Goal: Transaction & Acquisition: Book appointment/travel/reservation

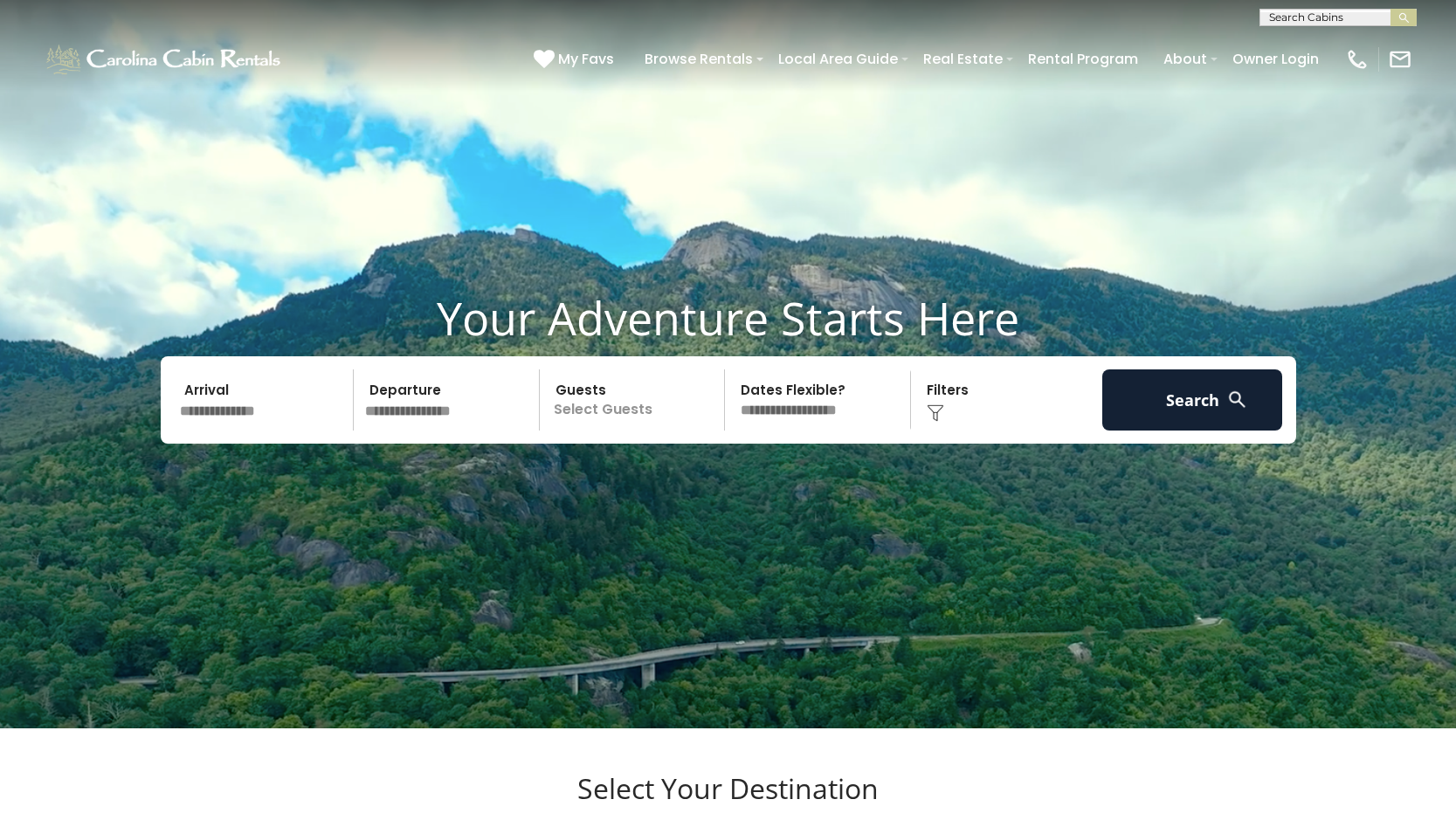
click at [280, 431] on input "text" at bounding box center [264, 400] width 181 height 61
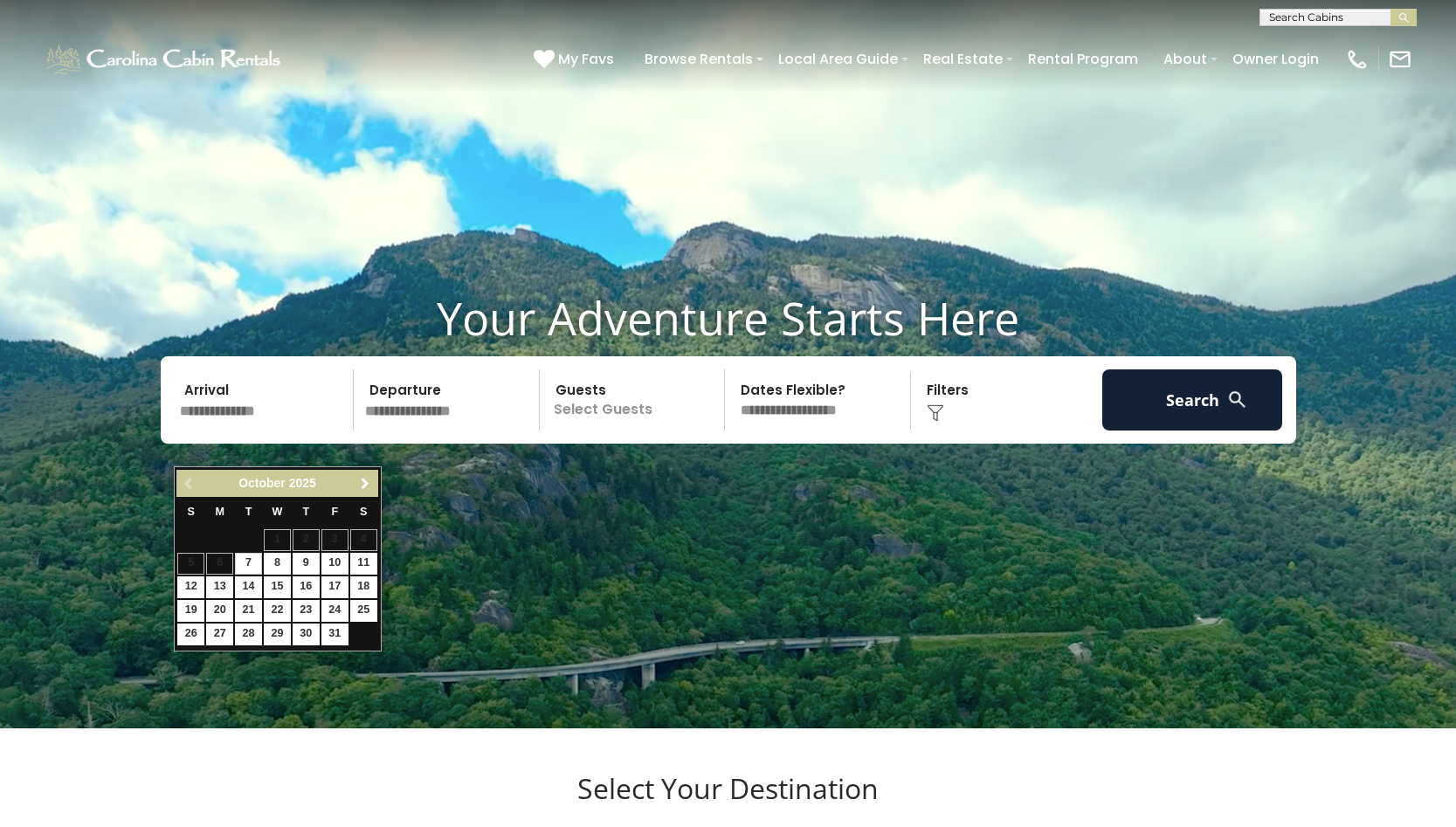
click at [372, 486] on link "Next" at bounding box center [366, 484] width 22 height 22
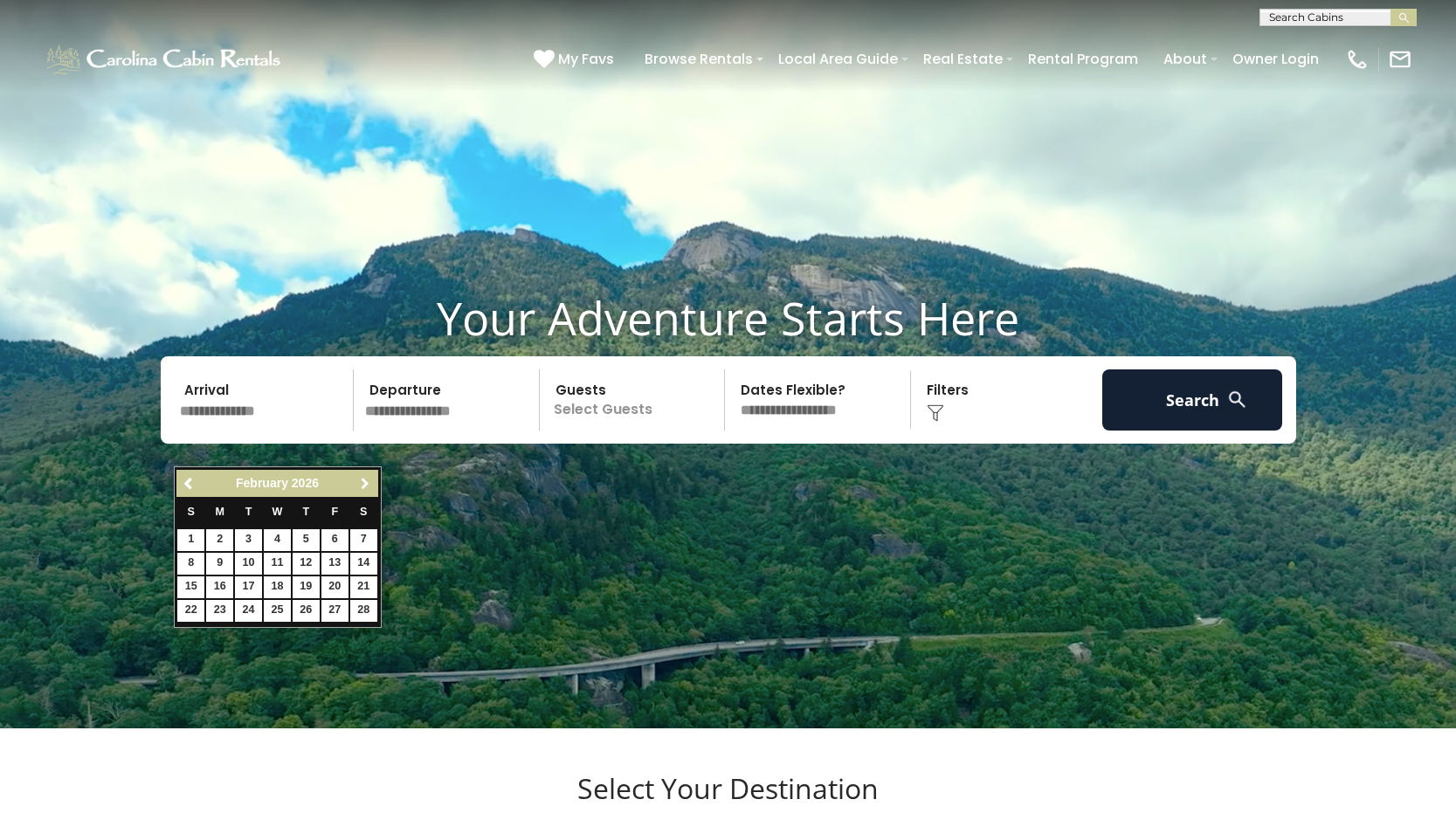
click at [372, 486] on link "Next" at bounding box center [366, 484] width 22 height 22
click at [335, 563] on link "13" at bounding box center [334, 563] width 27 height 22
type input "*******"
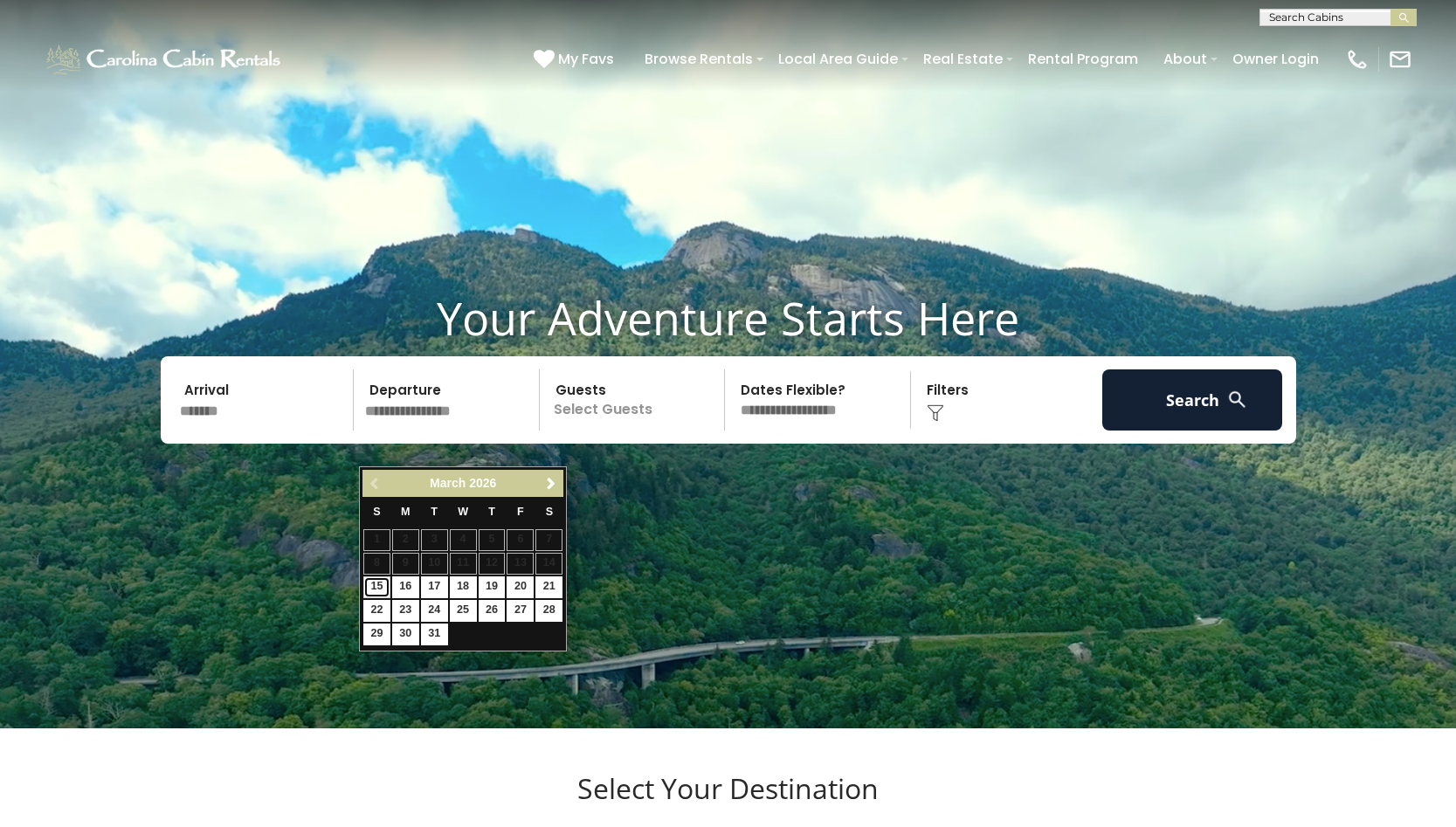
click at [377, 581] on link "15" at bounding box center [376, 588] width 27 height 22
type input "*******"
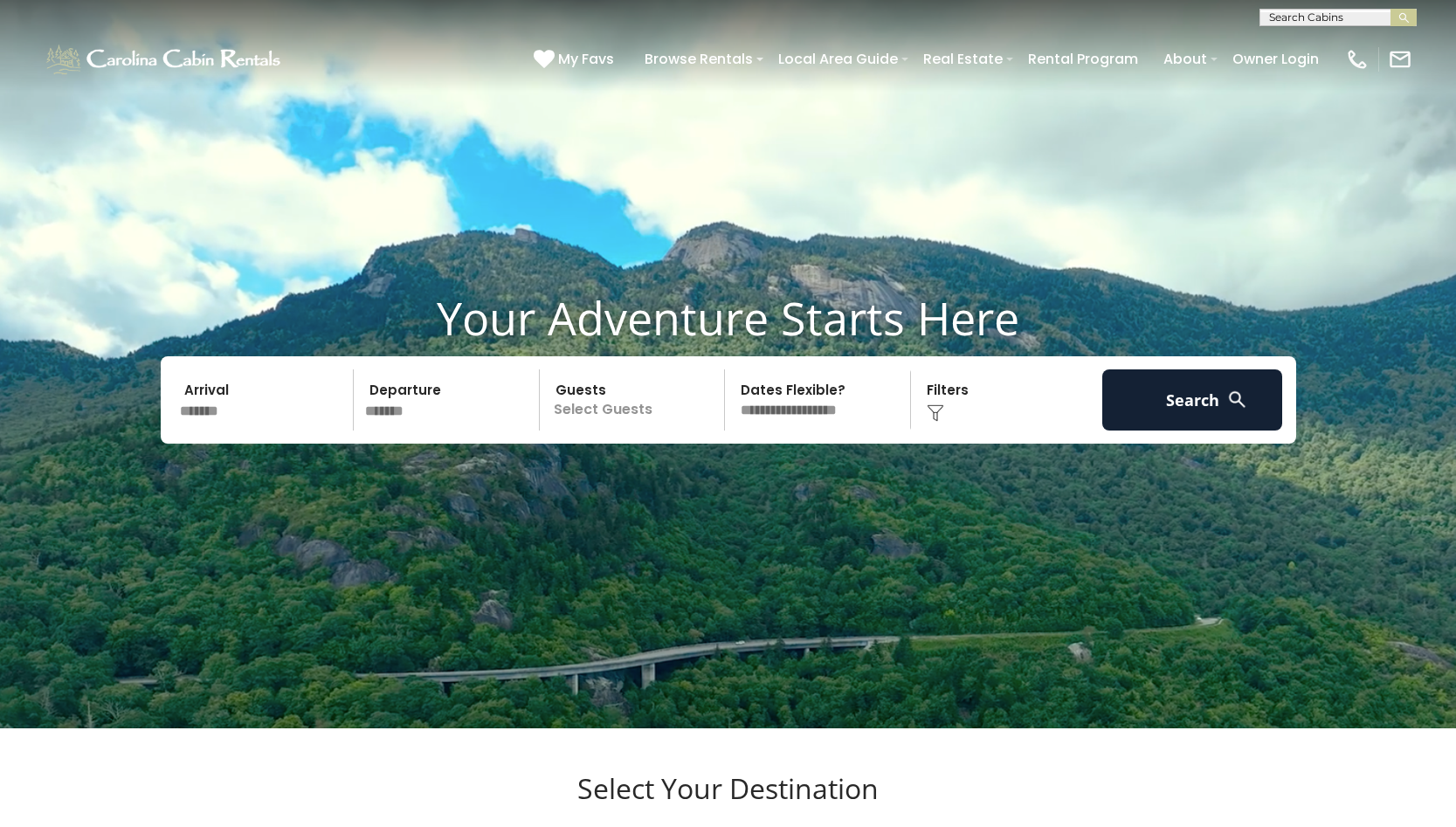
click at [646, 431] on p "Select Guests" at bounding box center [635, 400] width 180 height 61
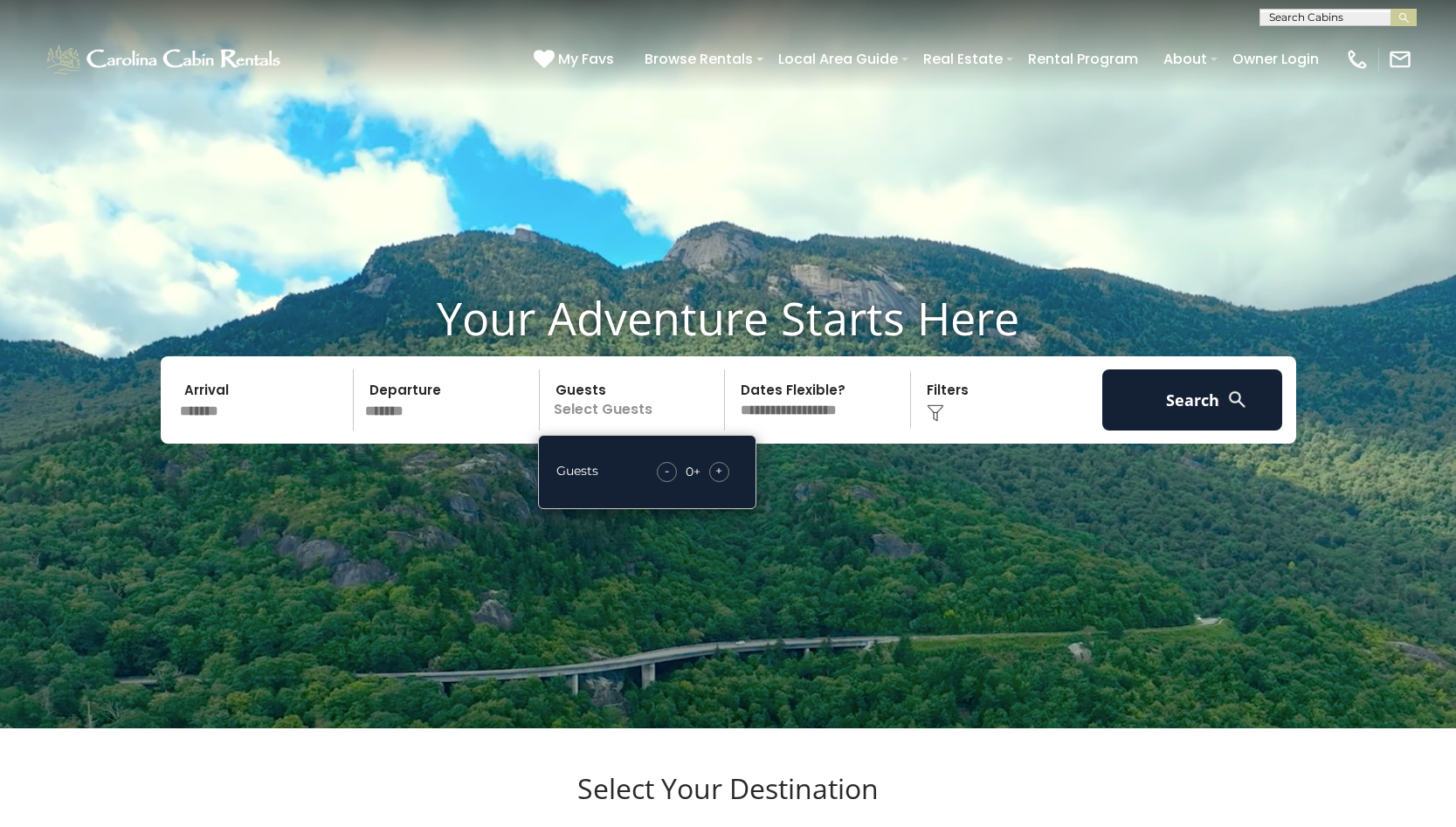
click at [719, 479] on span "+" at bounding box center [719, 471] width 7 height 18
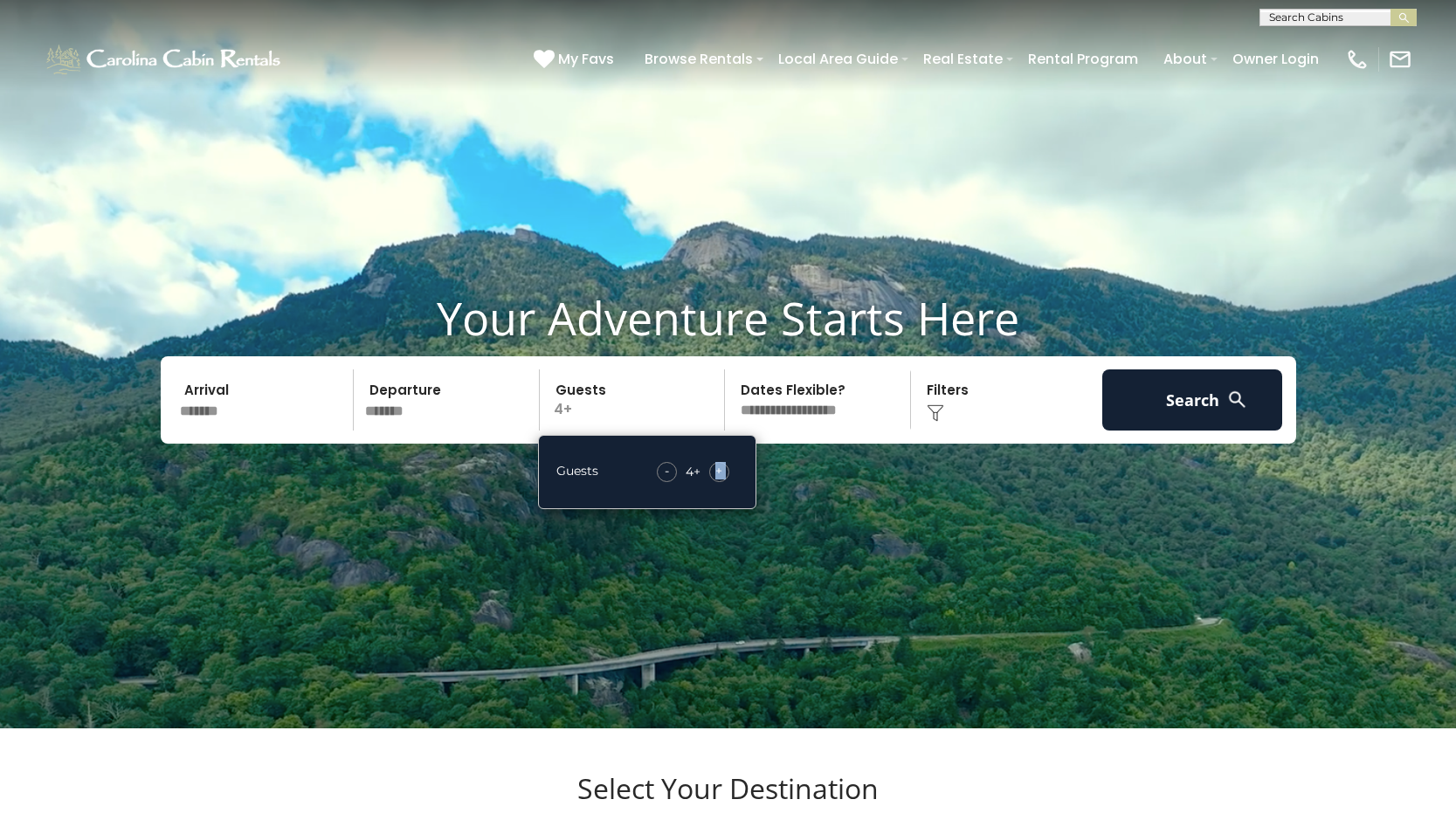
click at [719, 479] on span "+" at bounding box center [719, 471] width 7 height 18
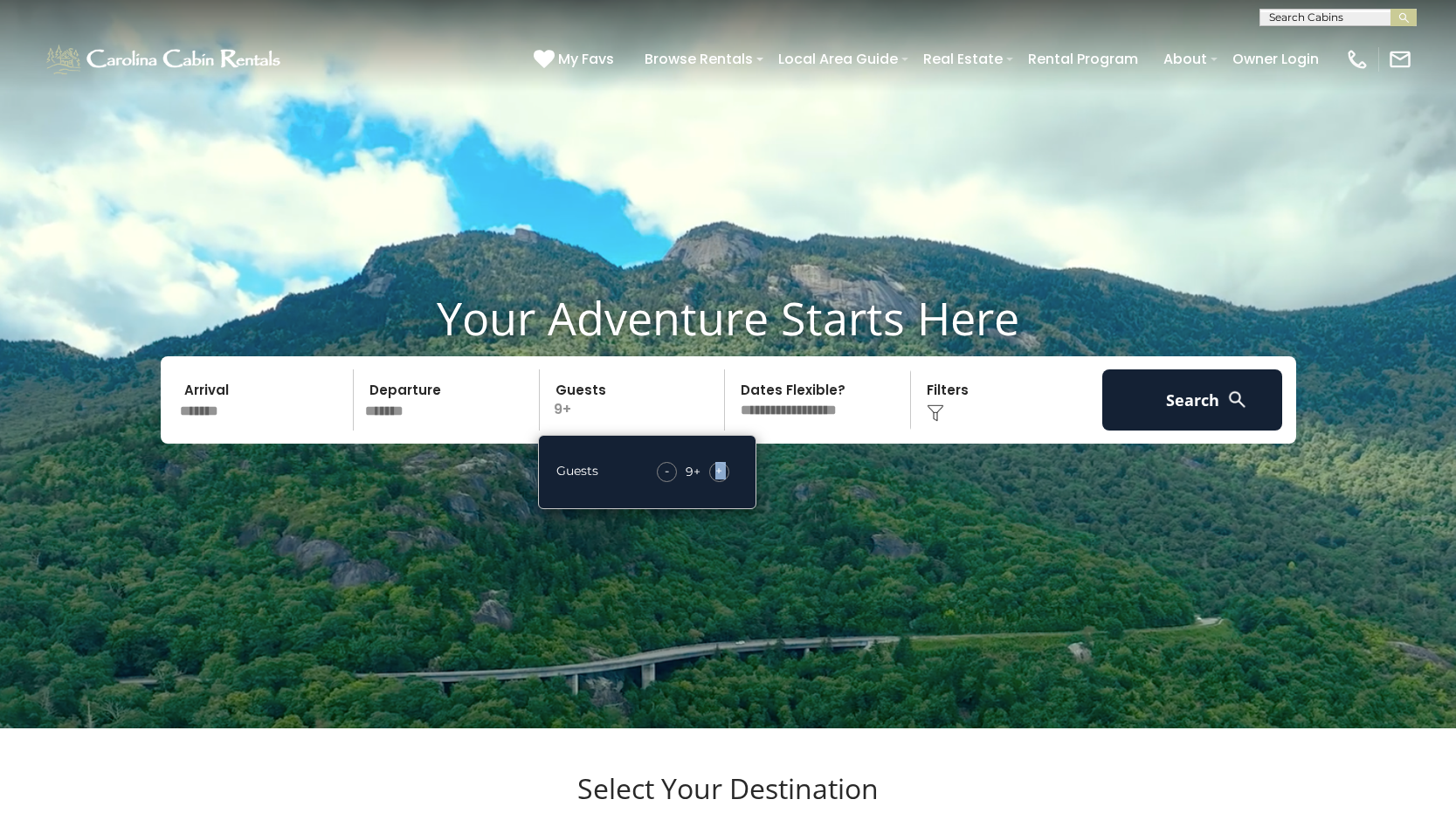
click at [719, 479] on span "+" at bounding box center [719, 471] width 7 height 18
click at [960, 431] on div "Click to Choose" at bounding box center [1007, 400] width 181 height 61
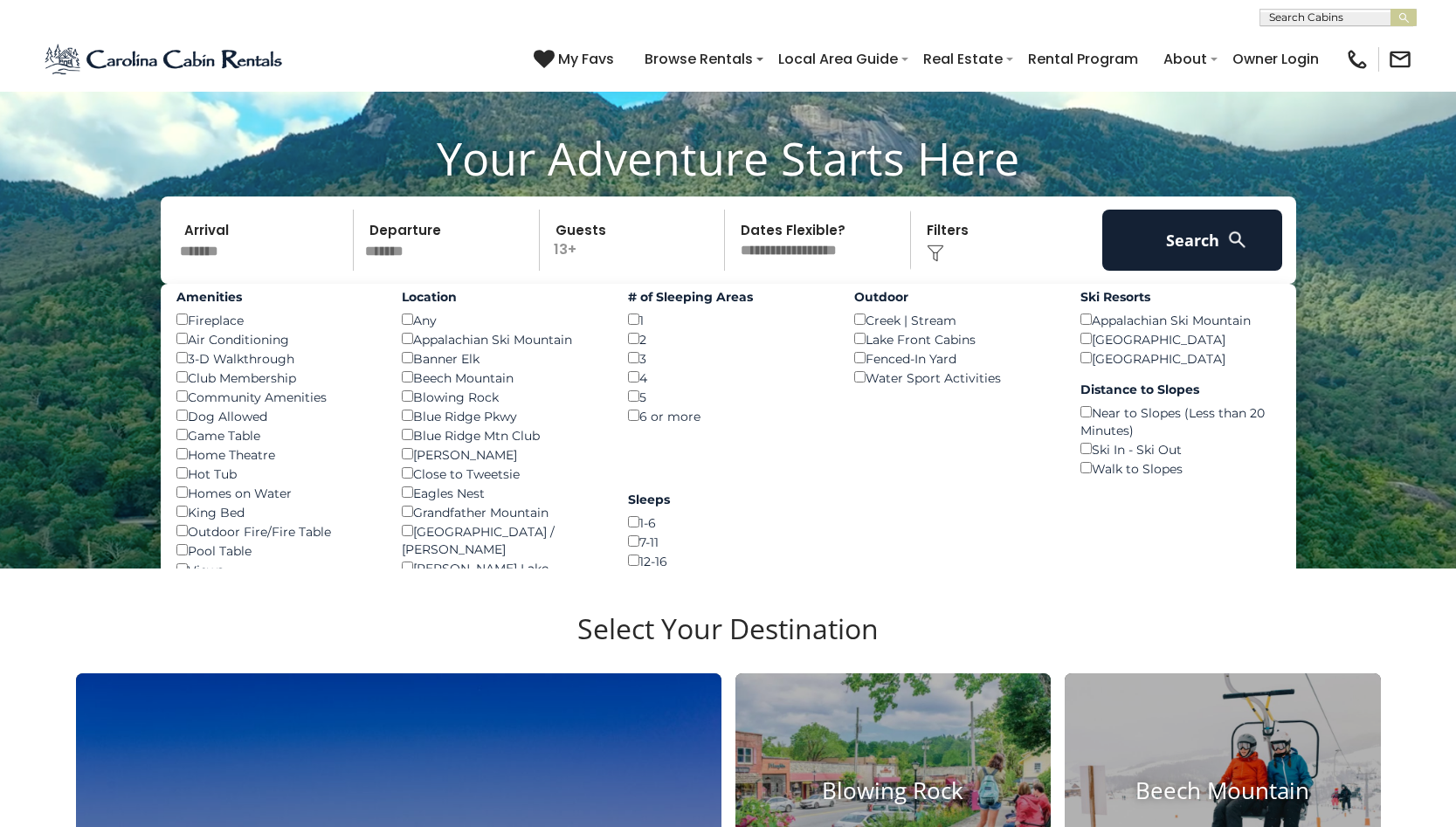
scroll to position [127, 0]
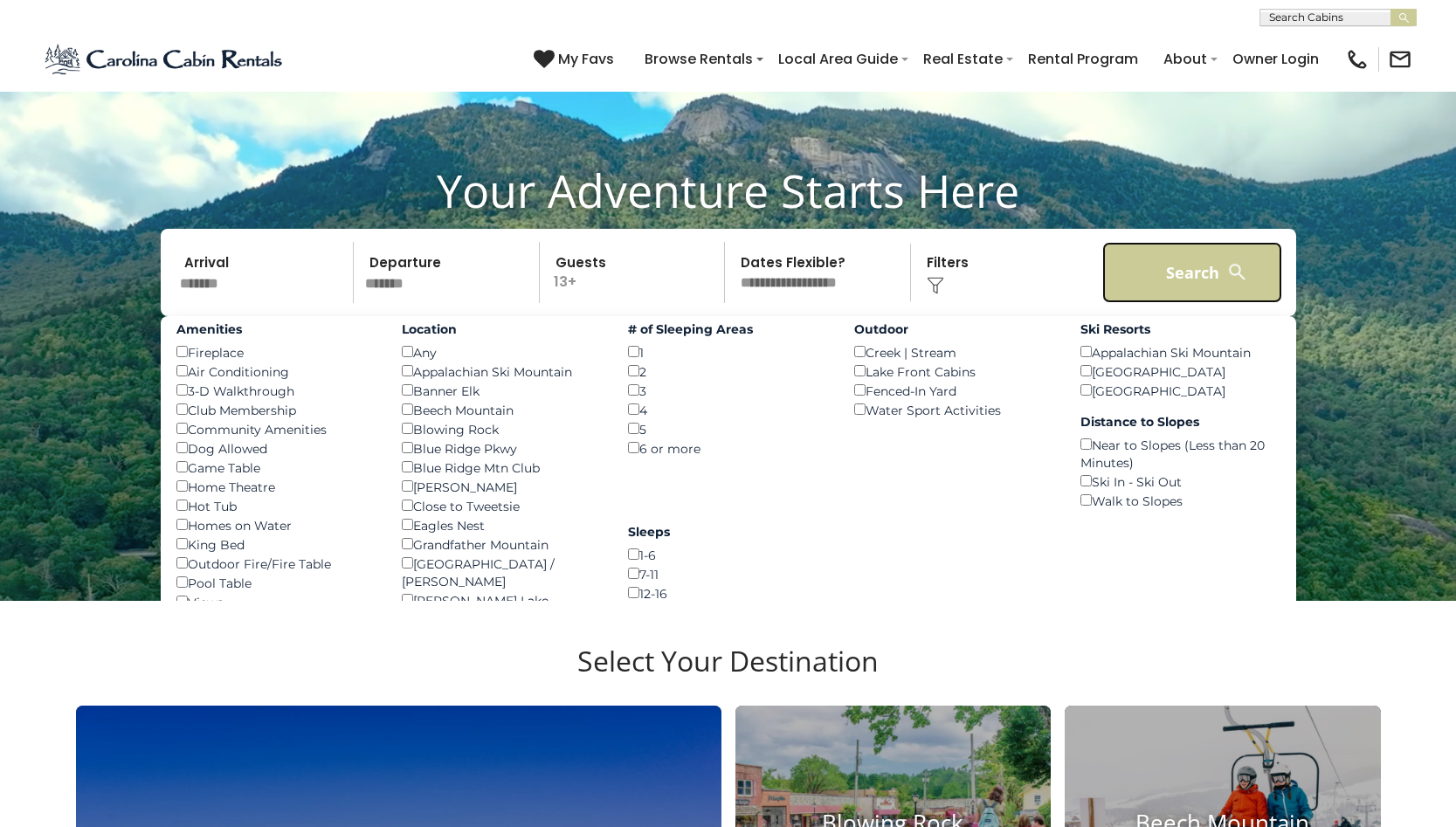
click at [1178, 303] on button "Search" at bounding box center [1192, 273] width 181 height 61
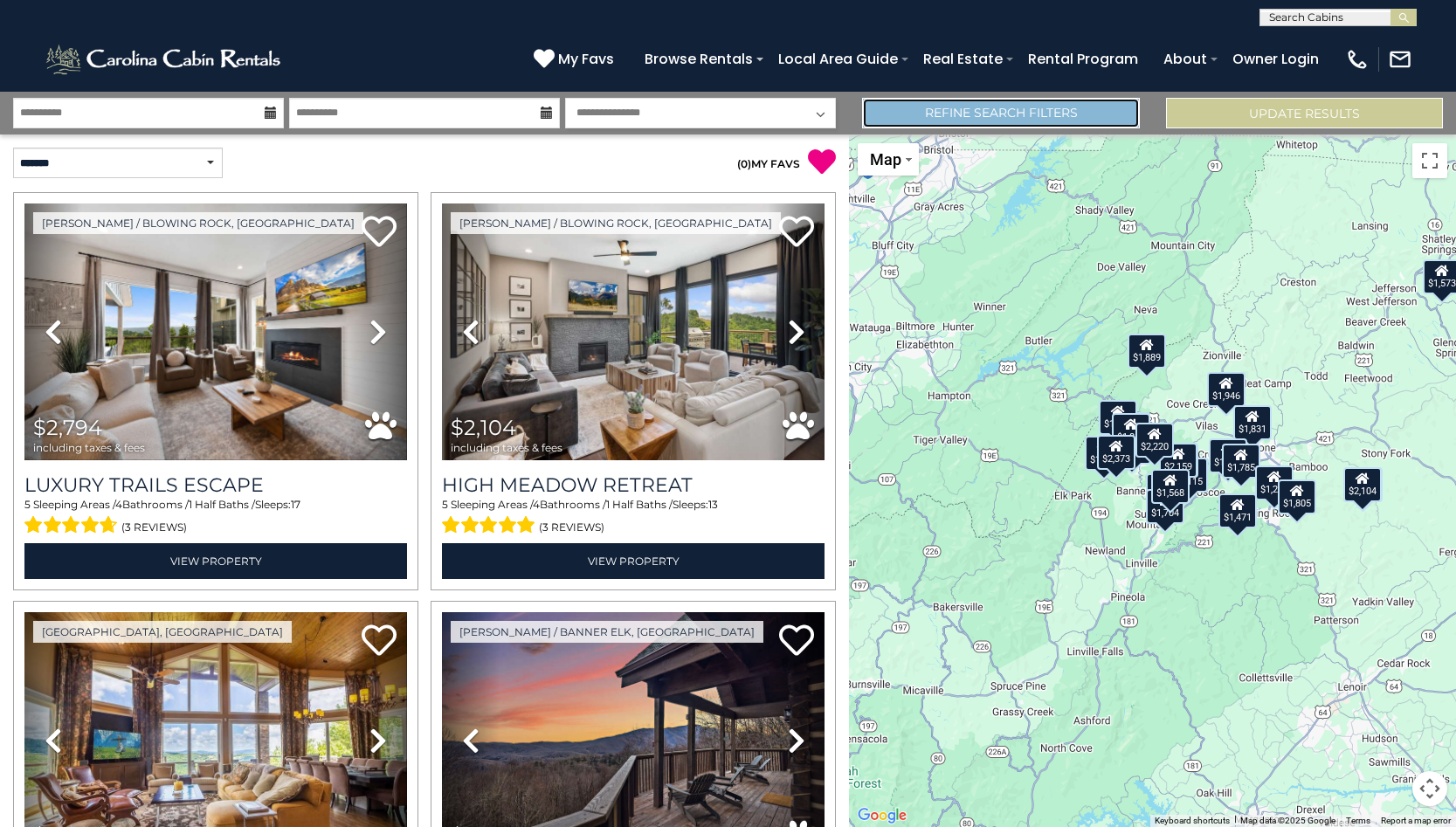
click at [986, 119] on link "Refine Search Filters" at bounding box center [1000, 112] width 277 height 31
